Goal: Task Accomplishment & Management: Complete application form

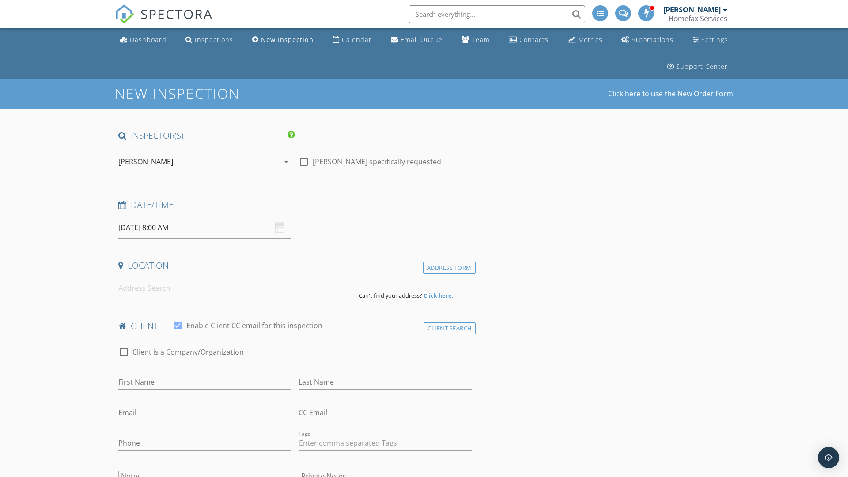
click at [205, 228] on input "09/29/2025 8:00 AM" at bounding box center [204, 228] width 173 height 22
click at [213, 248] on input "2025" at bounding box center [212, 249] width 29 height 12
type input "2025"
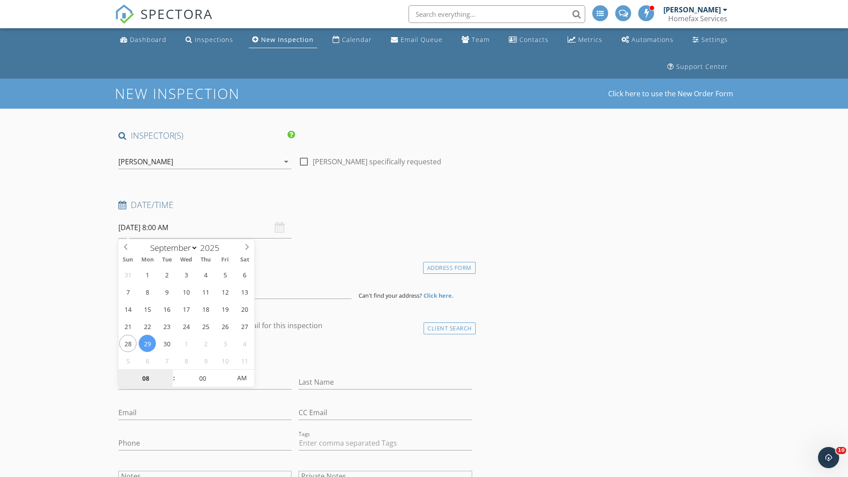
type input "09/30/2025 8:00 AM"
click at [145, 378] on input "08" at bounding box center [145, 379] width 54 height 18
click at [202, 378] on input "00" at bounding box center [202, 378] width 54 height 18
type input "01"
type input "09/30/2025 1:00 AM"
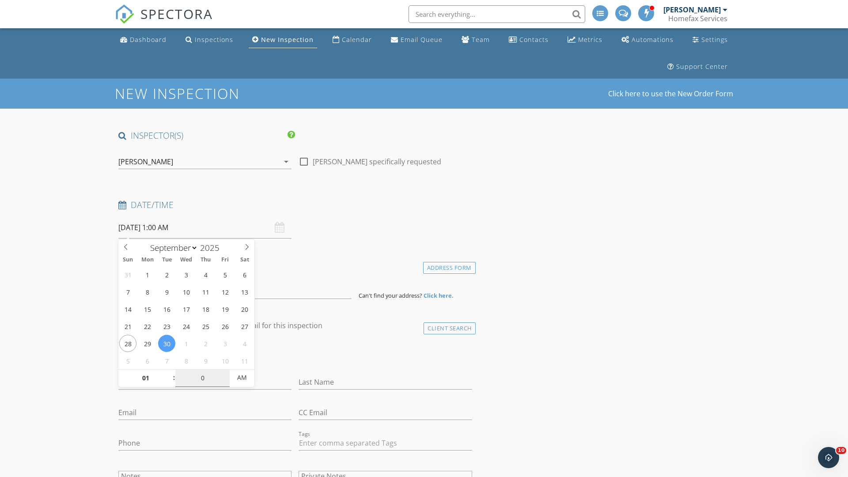
type input "00"
click at [242, 378] on span "AM" at bounding box center [242, 378] width 24 height 18
type input "09/30/2025 1:00 PM"
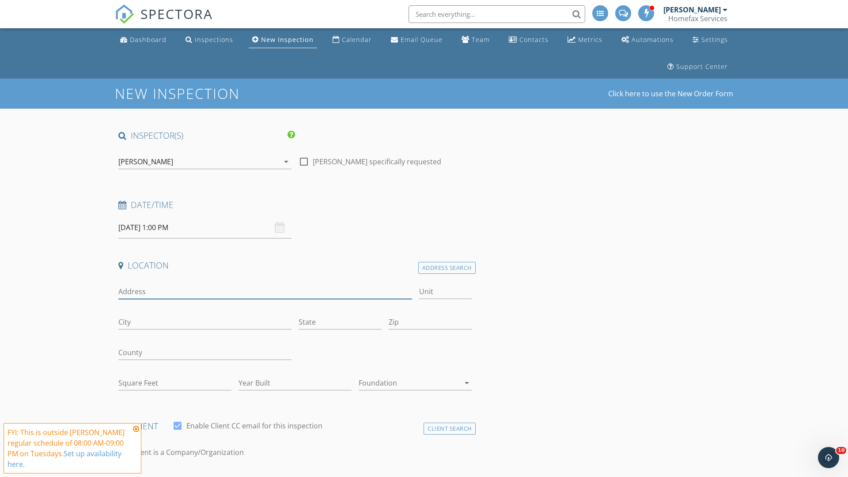
click at [265, 292] on input "Address" at bounding box center [265, 292] width 294 height 15
type input "212 Xenia Street"
click at [205, 322] on input "City" at bounding box center [204, 322] width 173 height 15
type input "Elk River"
click at [340, 322] on input "State" at bounding box center [340, 322] width 83 height 15
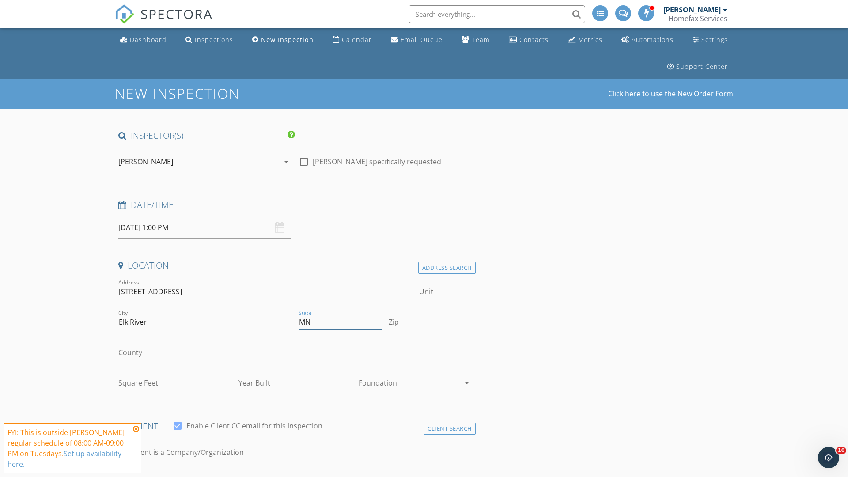
type input "MN"
click at [430, 322] on input "Zip" at bounding box center [430, 322] width 83 height 15
type input "55330"
click at [205, 476] on input "First Name" at bounding box center [204, 483] width 173 height 15
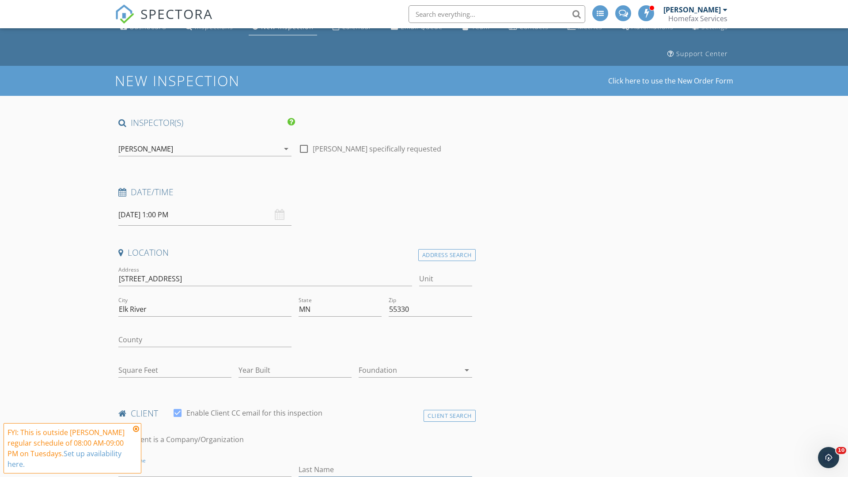
click at [385, 470] on input "Last Name" at bounding box center [385, 470] width 173 height 15
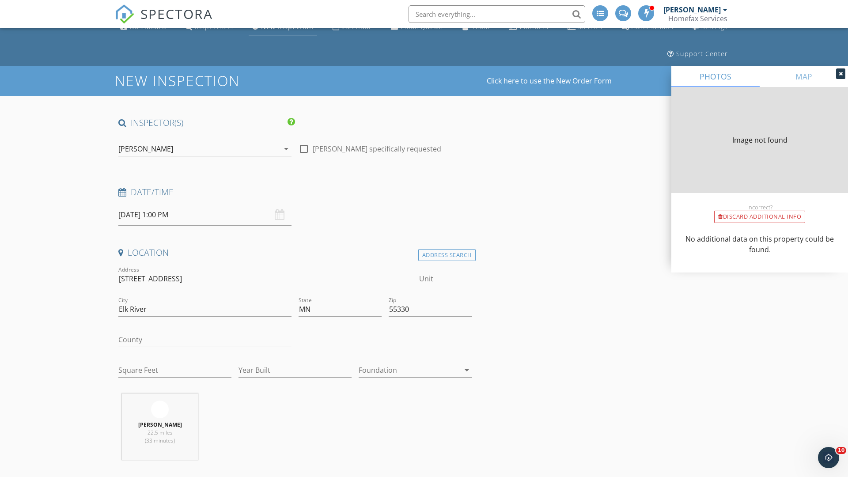
type input "1156"
type input "1993"
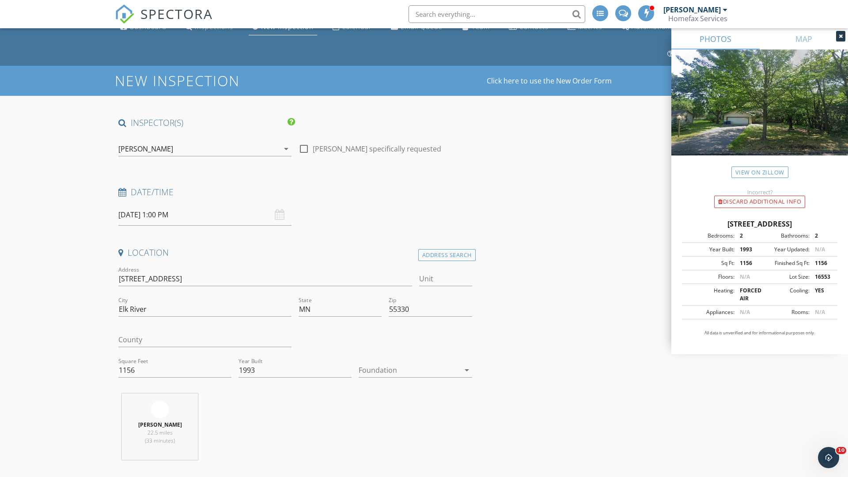
scroll to position [355, 0]
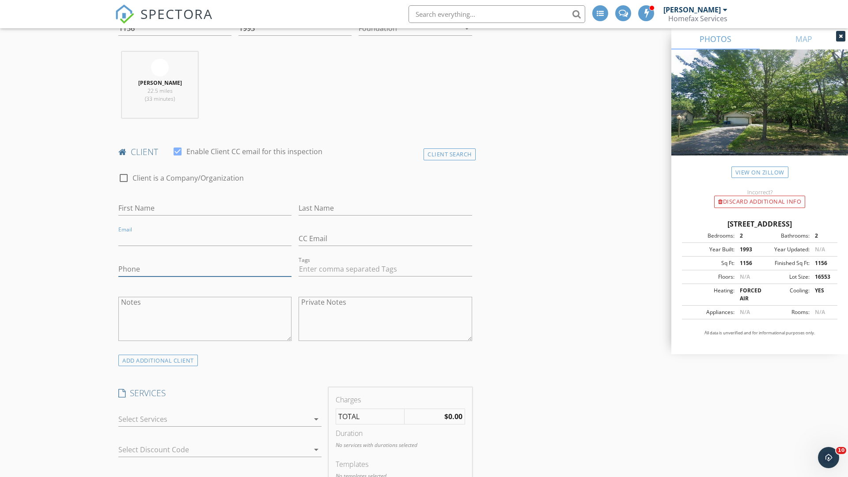
click at [205, 269] on input "Phone" at bounding box center [204, 269] width 173 height 15
click at [214, 422] on div at bounding box center [213, 422] width 191 height 14
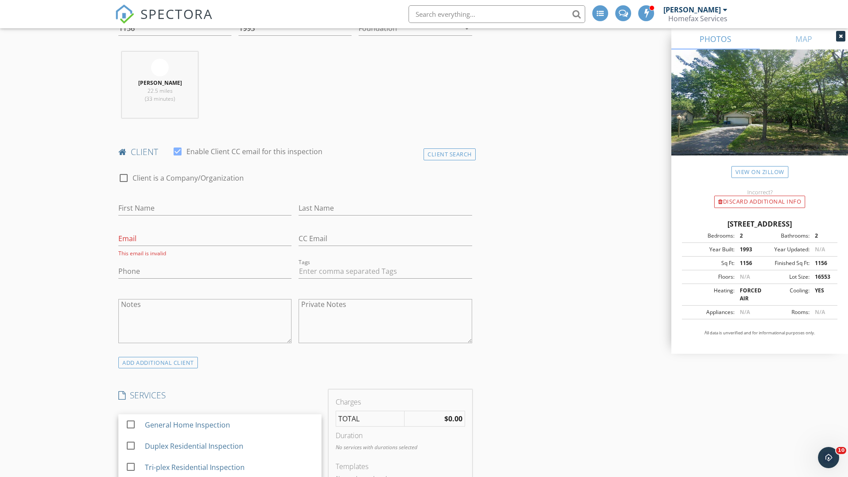
click at [229, 425] on div "General Home Inspection" at bounding box center [230, 425] width 170 height 18
checkbox input "false"
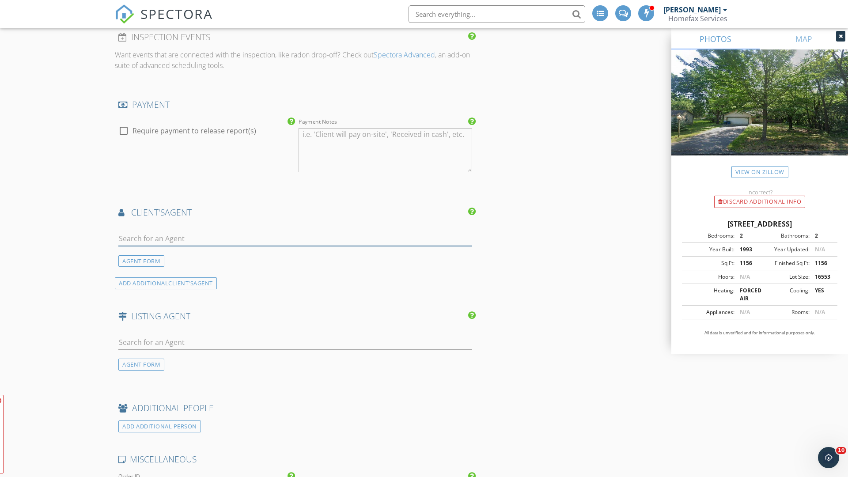
click at [295, 239] on input "text" at bounding box center [295, 239] width 354 height 15
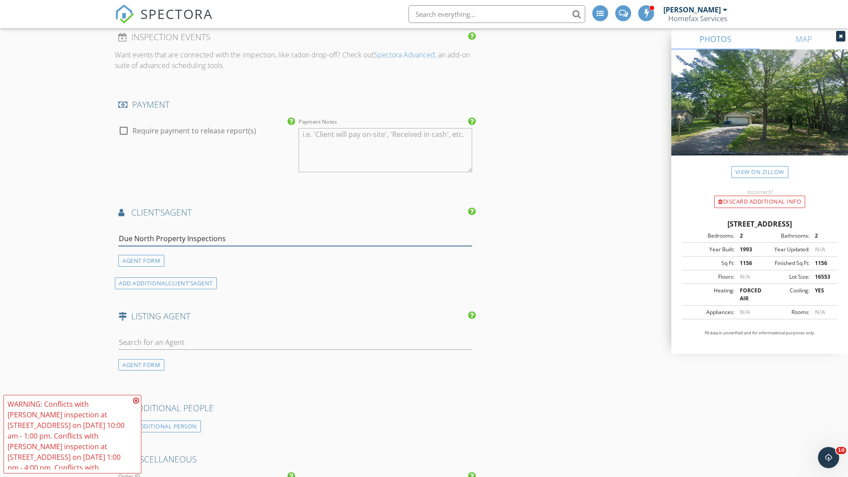
type input "Due North Property Inspections*"
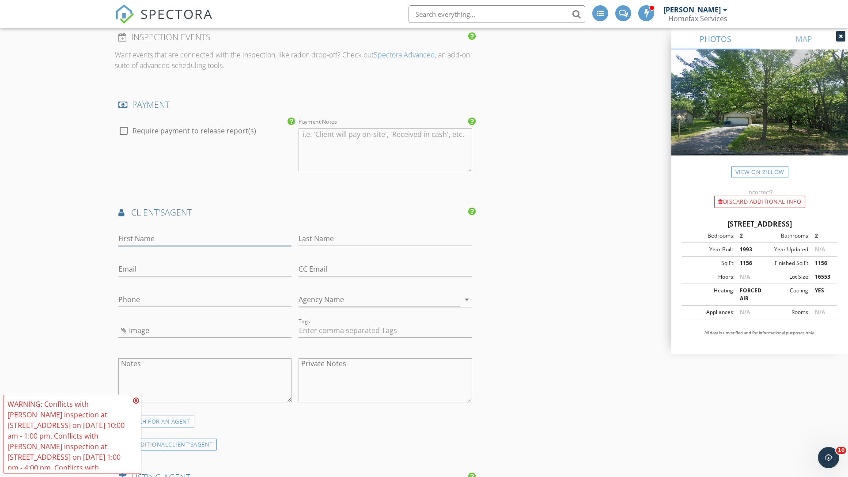
click at [205, 239] on input "First Name" at bounding box center [204, 239] width 173 height 15
type input "Gary"
click at [385, 239] on input "text" at bounding box center [385, 239] width 173 height 15
type input "Christianson"
click at [205, 269] on input "text" at bounding box center [204, 269] width 173 height 15
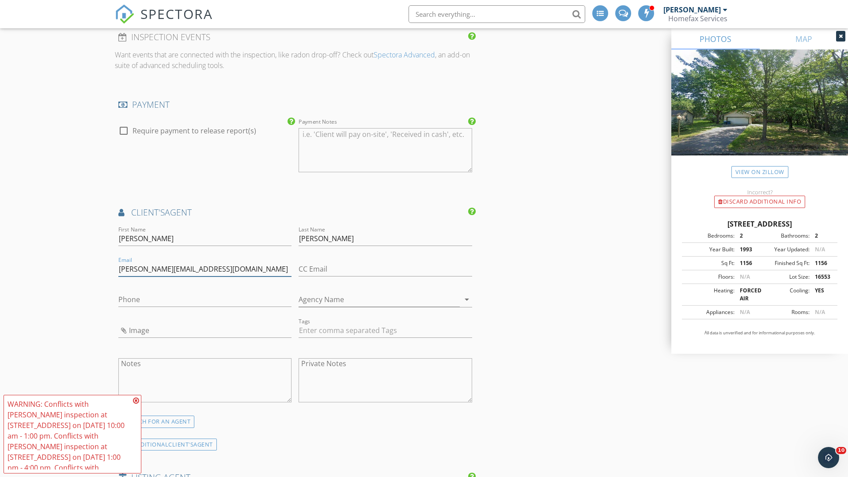
type input "gary@duenorthinspections.com"
click at [205, 300] on input "text" at bounding box center [204, 300] width 173 height 15
type input "763-290-0805"
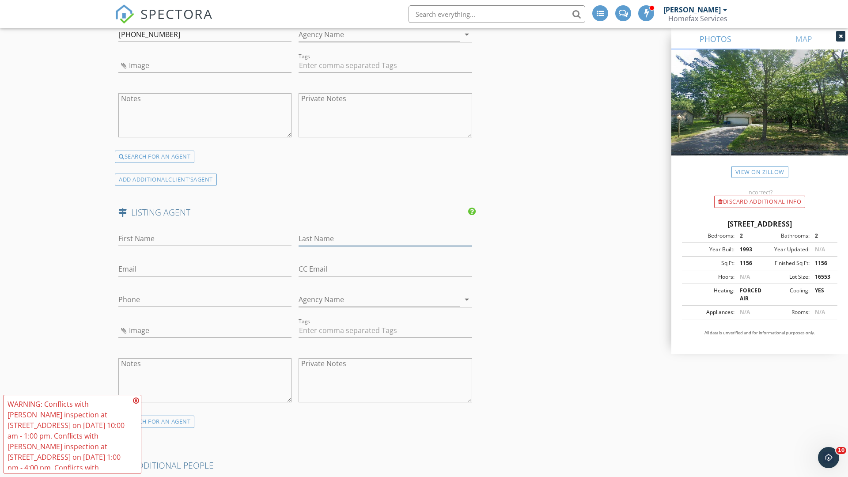
click at [385, 239] on input "text" at bounding box center [385, 239] width 173 height 15
click at [205, 269] on input "text" at bounding box center [204, 269] width 173 height 15
click at [205, 300] on input "text" at bounding box center [204, 300] width 173 height 15
